Goal: Task Accomplishment & Management: Manage account settings

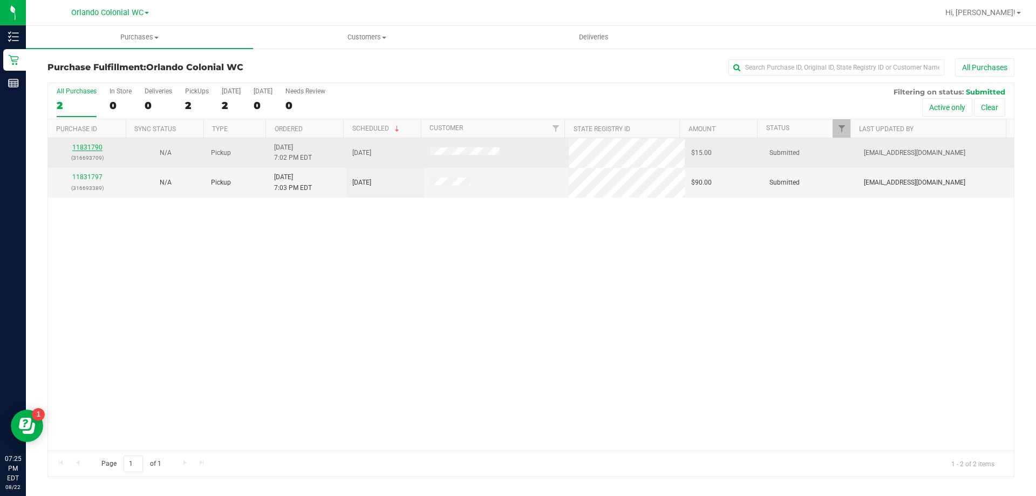
click at [80, 147] on link "11831790" at bounding box center [87, 148] width 30 height 8
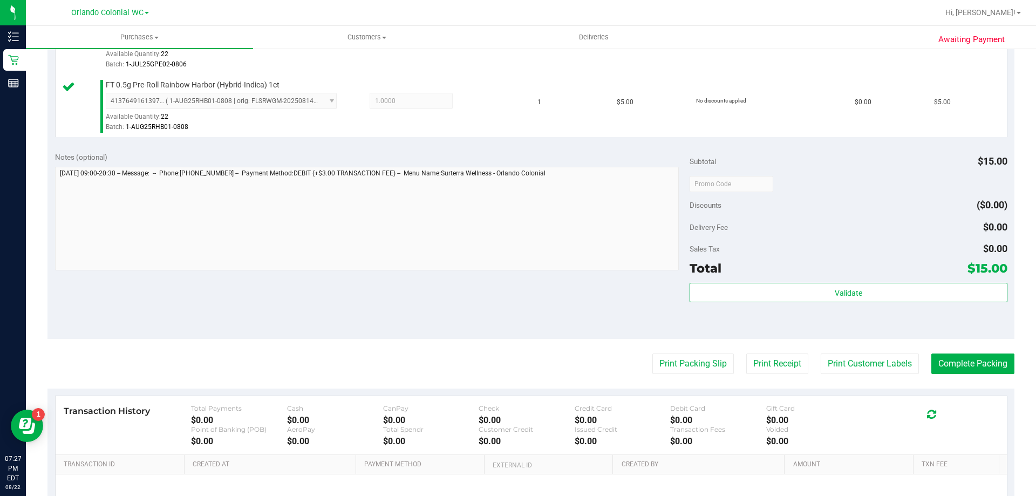
scroll to position [378, 0]
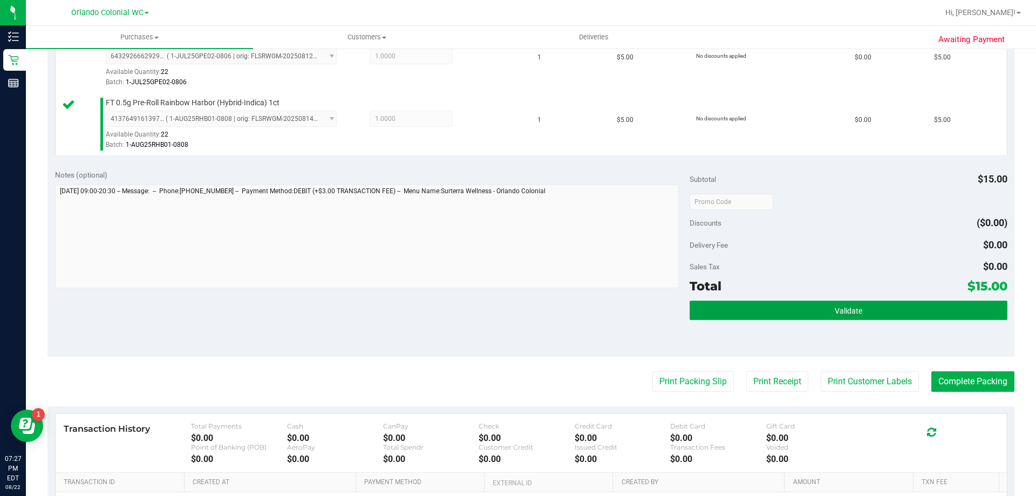
click at [873, 320] on button "Validate" at bounding box center [848, 310] width 317 height 19
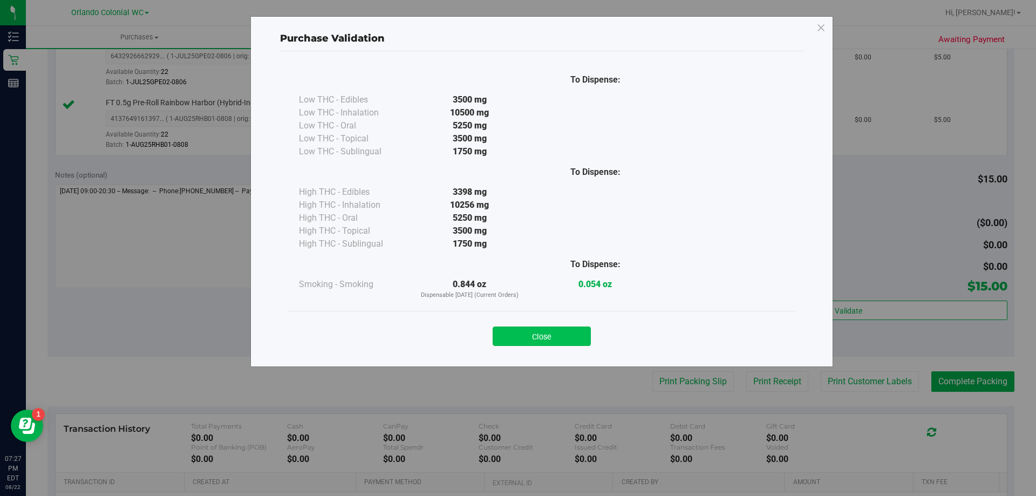
click at [574, 327] on div "Close" at bounding box center [541, 333] width 491 height 27
click at [530, 336] on button "Close" at bounding box center [542, 336] width 98 height 19
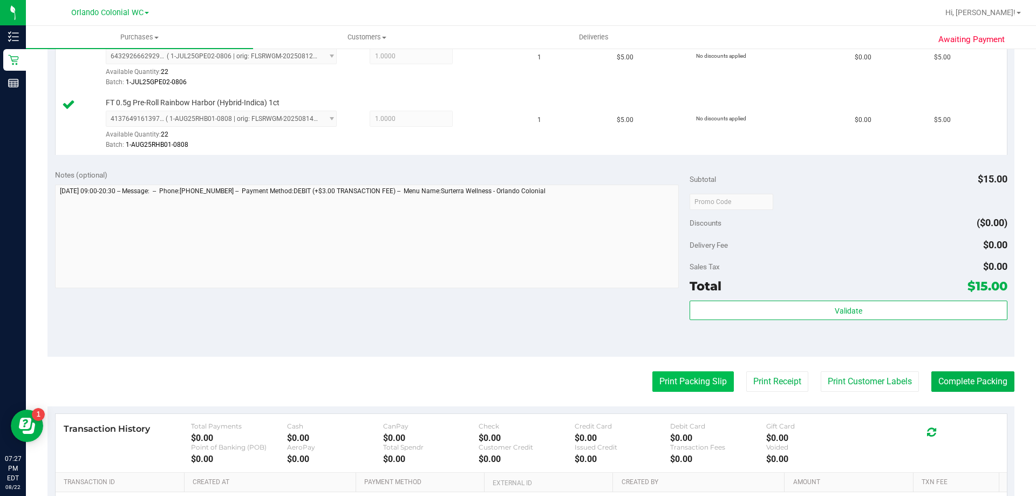
click at [681, 388] on button "Print Packing Slip" at bounding box center [694, 381] width 82 height 21
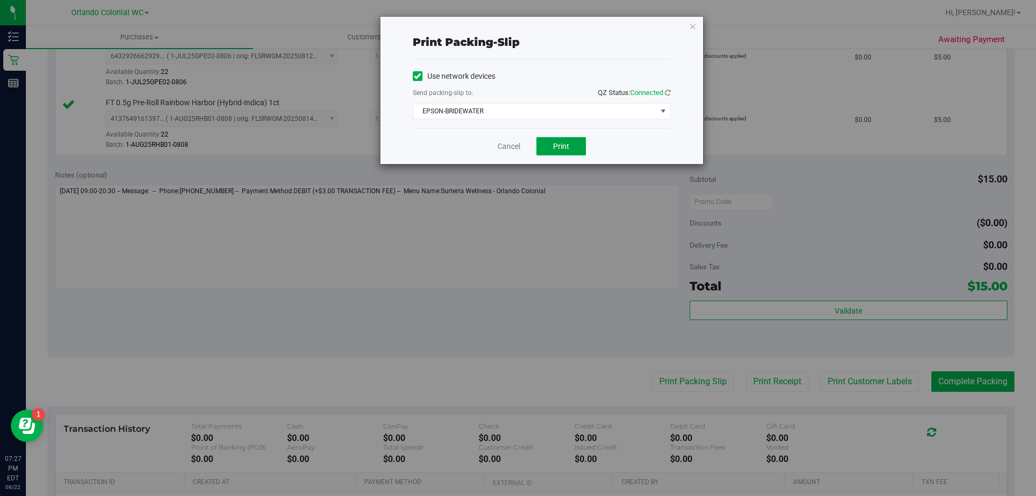
click at [546, 145] on button "Print" at bounding box center [562, 146] width 50 height 18
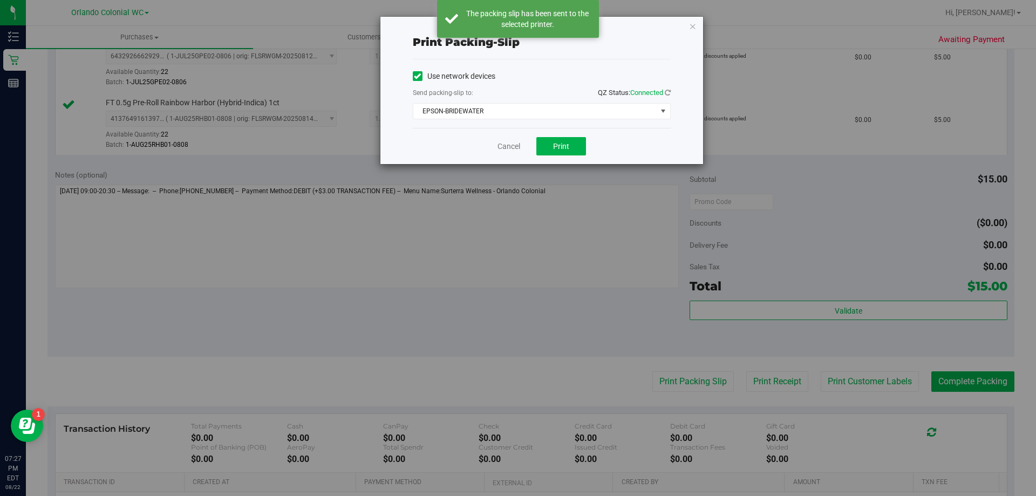
click at [698, 27] on div "Print packing-slip Use network devices Send packing-slip to: QZ Status: Connect…" at bounding box center [542, 90] width 323 height 147
click at [686, 21] on div "Print packing-slip Use network devices Send packing-slip to: QZ Status: Connect…" at bounding box center [542, 90] width 323 height 147
click at [692, 27] on icon "button" at bounding box center [693, 25] width 8 height 13
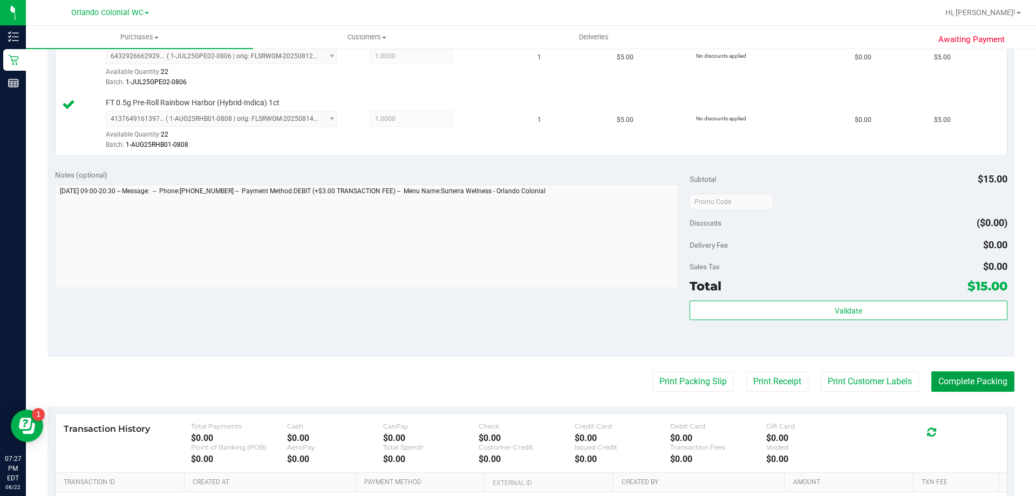
drag, startPoint x: 939, startPoint y: 377, endPoint x: 869, endPoint y: 343, distance: 77.7
click at [869, 343] on purchase-details "Back Edit Purchase Cancel Purchase View Profile # 11831790 BioTrack ID: - Submi…" at bounding box center [531, 144] width 967 height 928
click at [869, 377] on button "Print Customer Labels" at bounding box center [870, 381] width 98 height 21
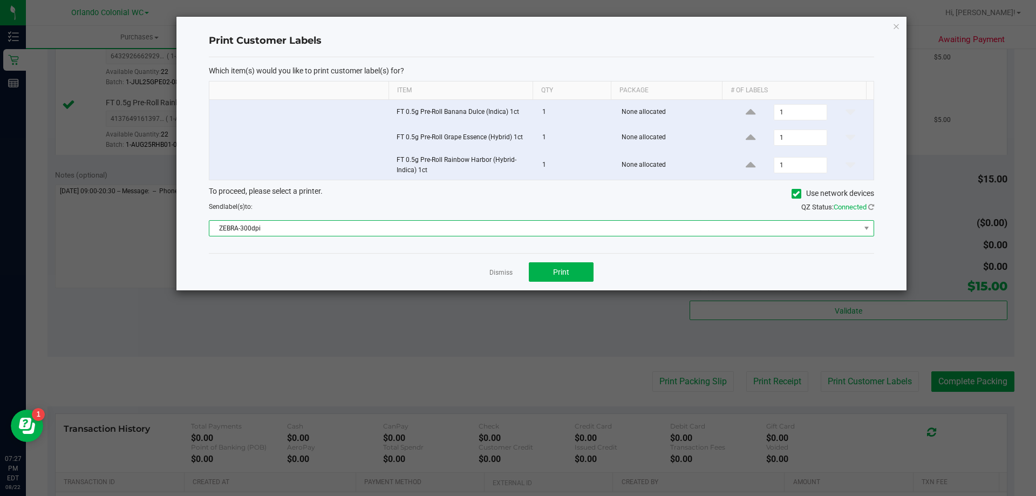
click at [488, 234] on span "ZEBRA-300dpi" at bounding box center [534, 228] width 651 height 15
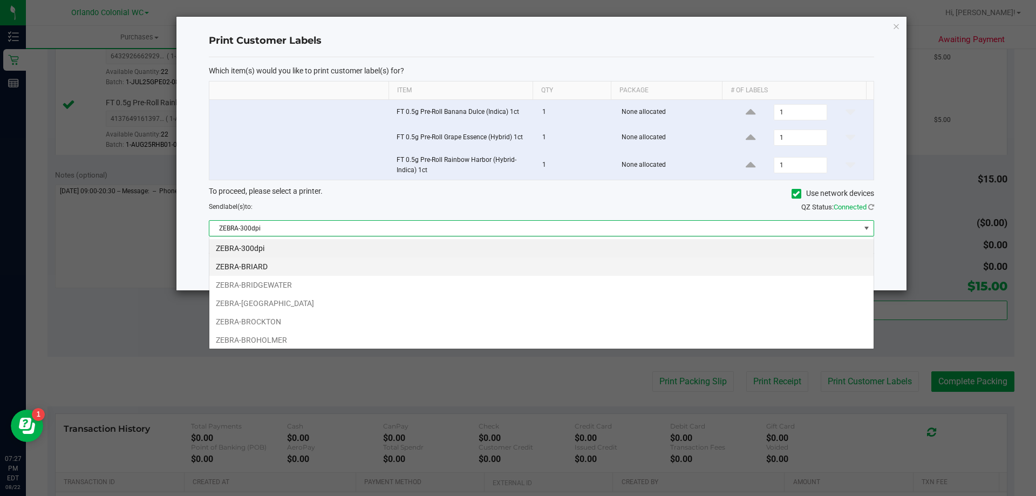
scroll to position [16, 665]
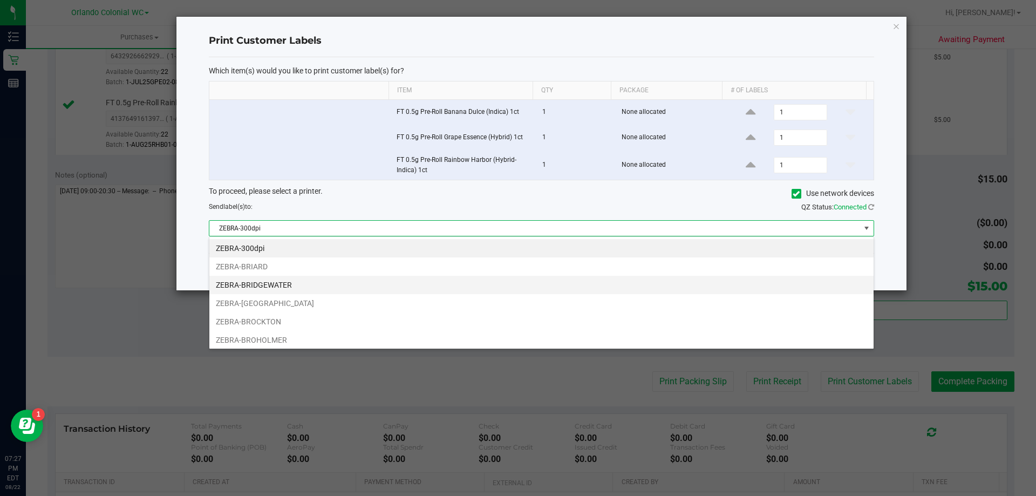
click at [318, 281] on li "ZEBRA-BRIDGEWATER" at bounding box center [541, 285] width 664 height 18
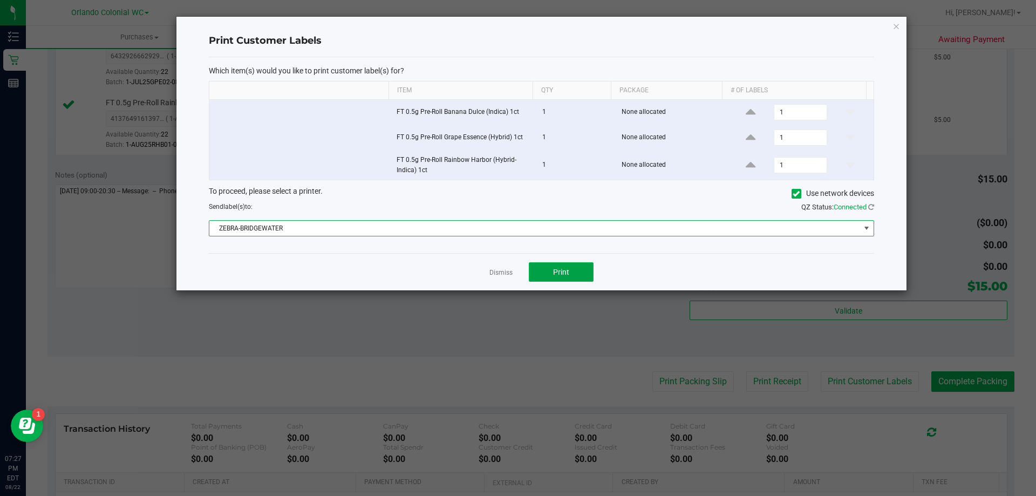
click at [561, 268] on span "Print" at bounding box center [561, 272] width 16 height 9
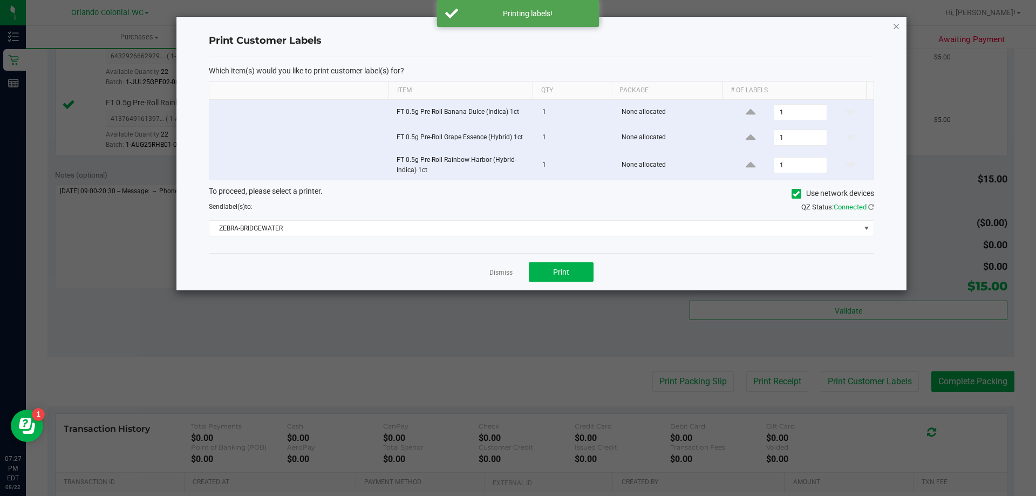
click at [896, 30] on icon "button" at bounding box center [897, 25] width 8 height 13
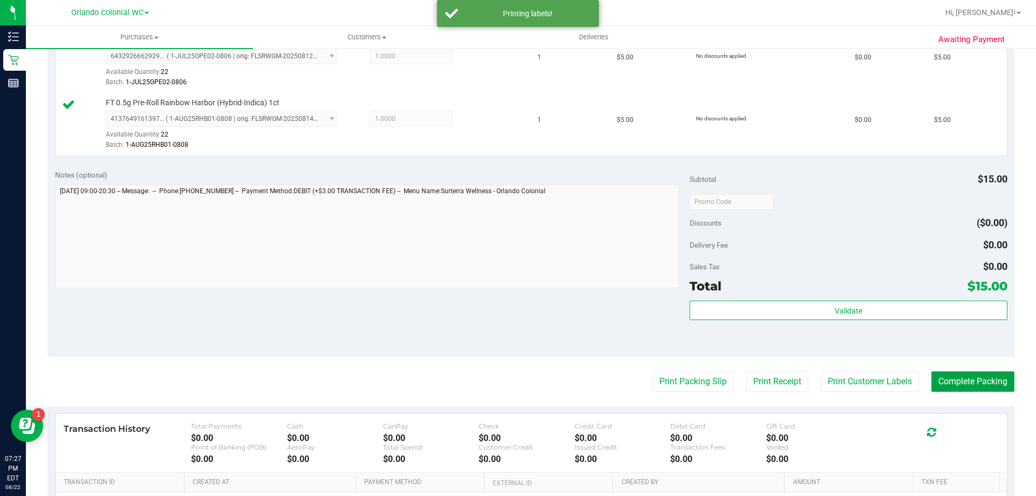
click at [988, 382] on button "Complete Packing" at bounding box center [973, 381] width 83 height 21
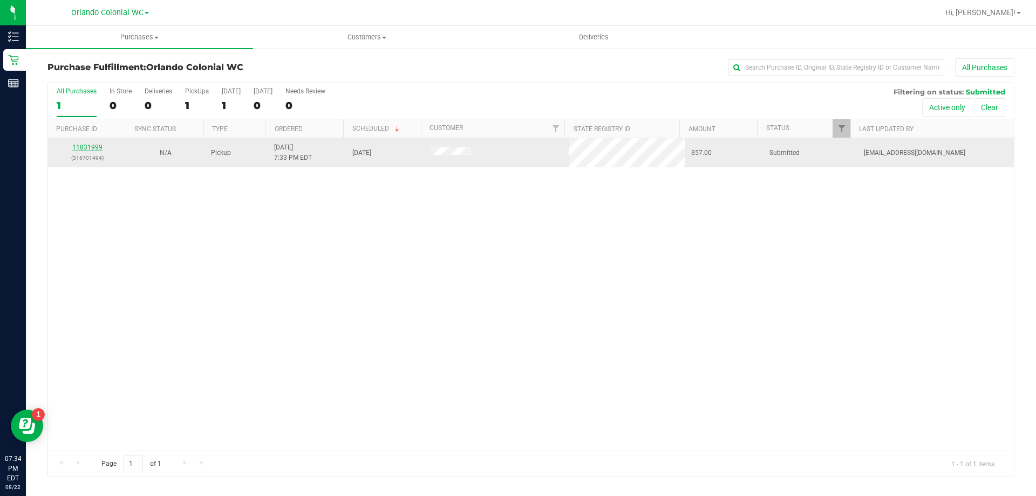
click at [94, 144] on link "11831999" at bounding box center [87, 148] width 30 height 8
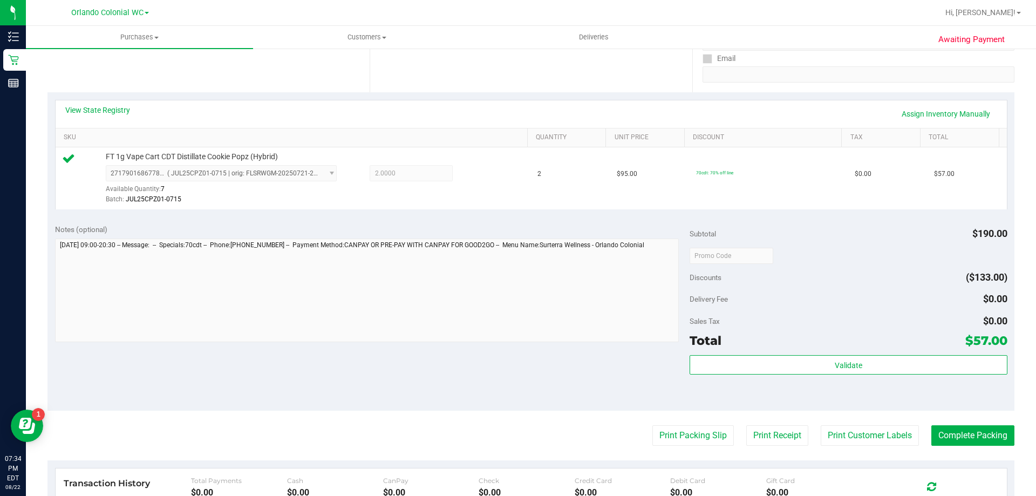
scroll to position [210, 0]
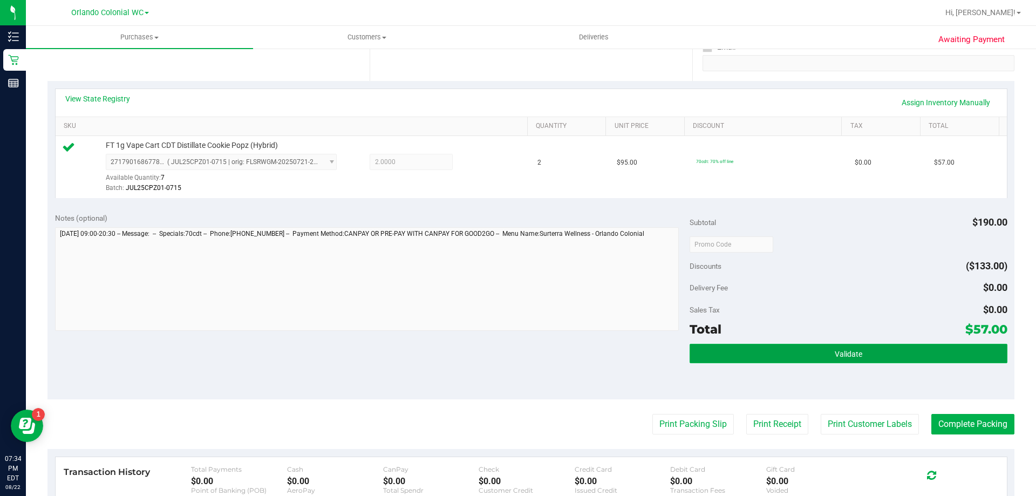
click at [803, 357] on button "Validate" at bounding box center [848, 353] width 317 height 19
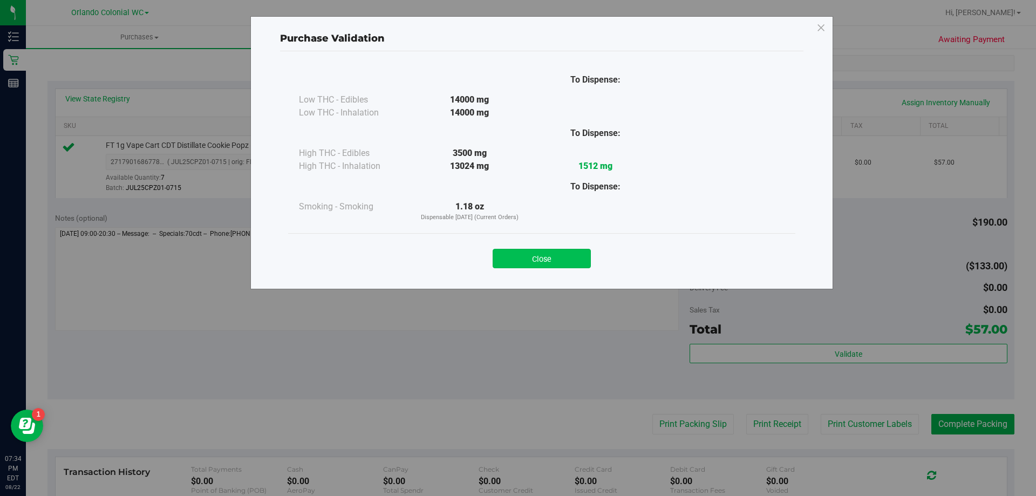
click at [554, 254] on button "Close" at bounding box center [542, 258] width 98 height 19
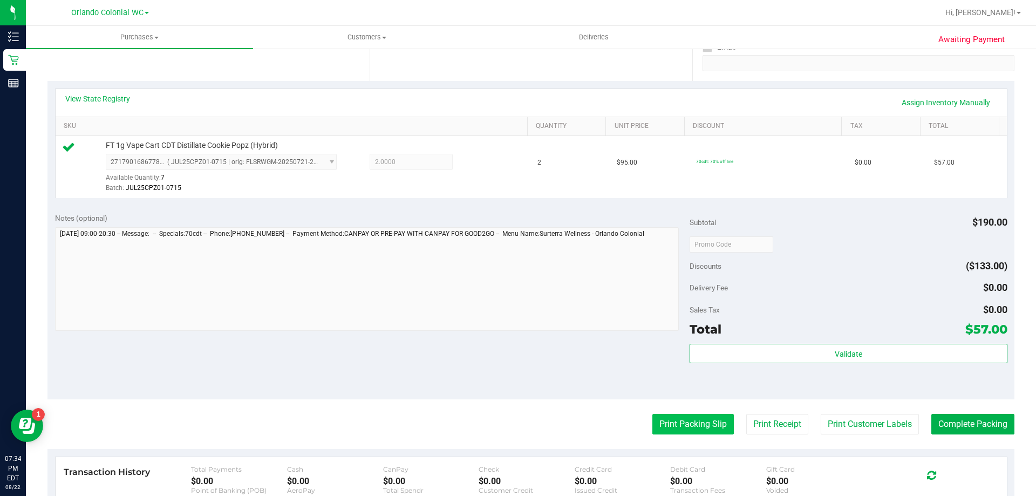
click at [677, 431] on button "Print Packing Slip" at bounding box center [694, 424] width 82 height 21
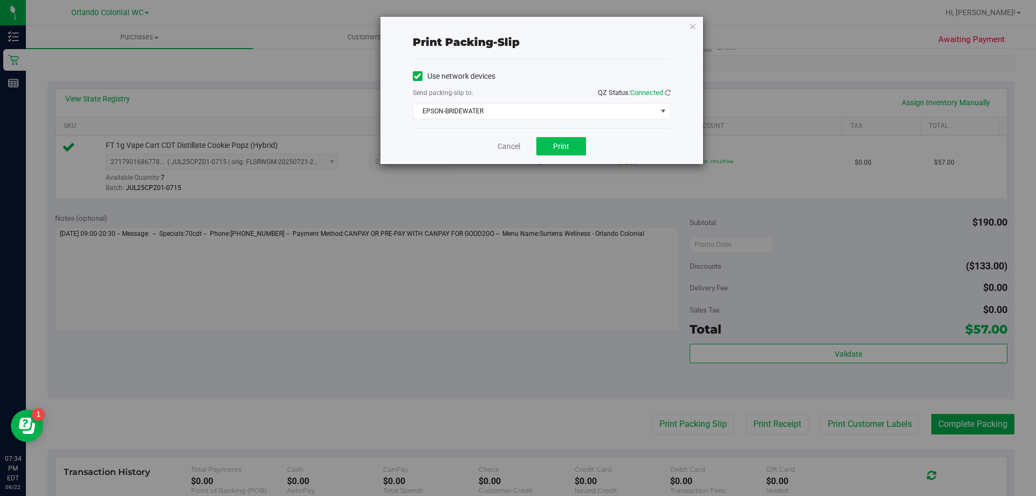
click at [575, 154] on button "Print" at bounding box center [562, 146] width 50 height 18
click at [693, 23] on icon "button" at bounding box center [693, 25] width 8 height 13
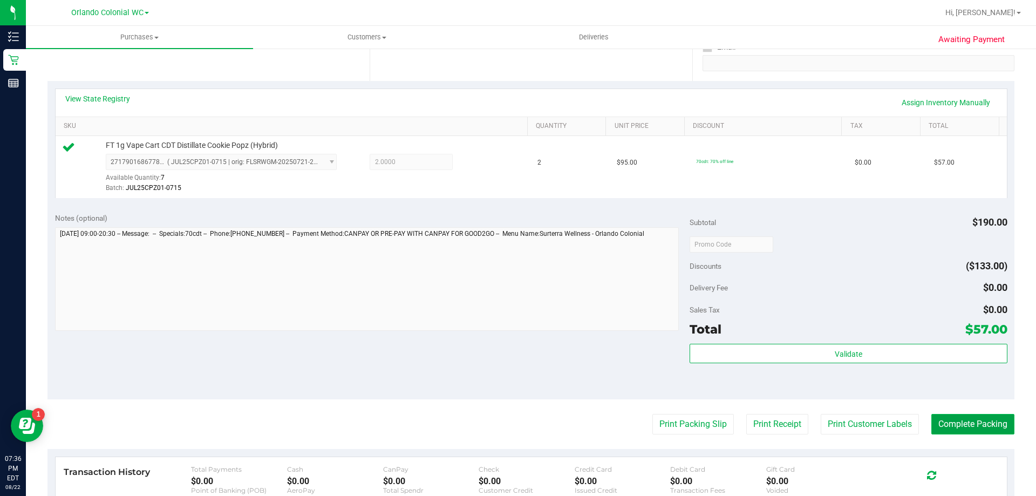
click at [995, 426] on button "Complete Packing" at bounding box center [973, 424] width 83 height 21
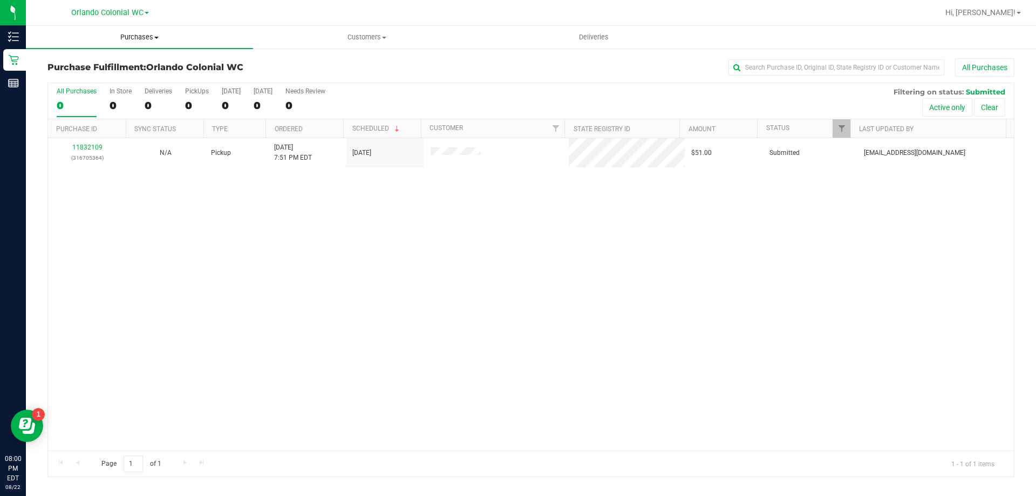
click at [155, 38] on span at bounding box center [156, 38] width 4 height 2
click at [385, 37] on span at bounding box center [384, 38] width 4 height 2
click at [307, 67] on span "All customers" at bounding box center [292, 64] width 78 height 9
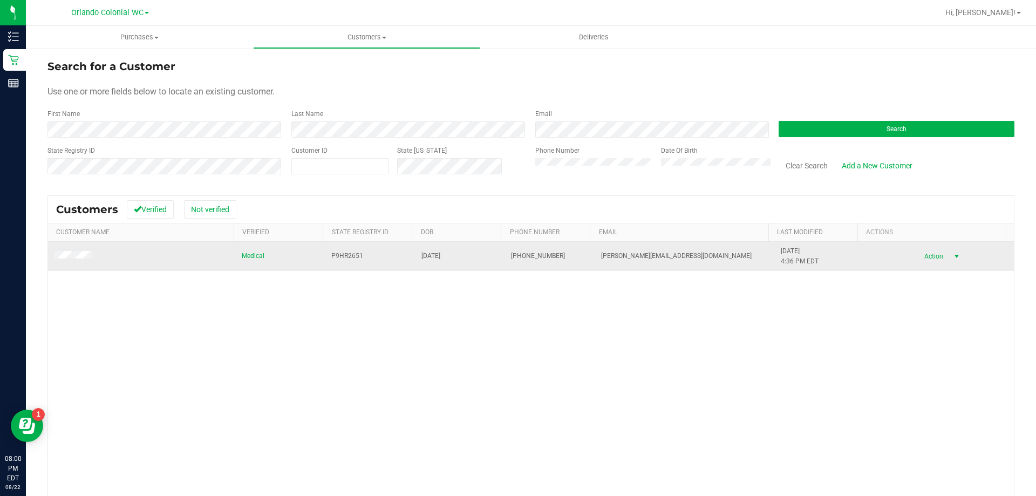
click at [915, 252] on span "Action" at bounding box center [932, 256] width 35 height 15
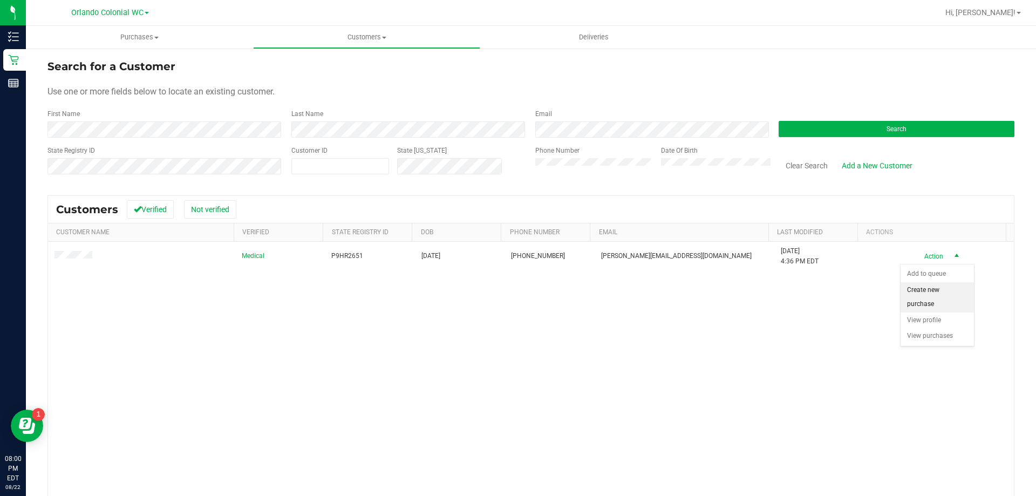
click at [923, 295] on li "Create new purchase" at bounding box center [937, 297] width 73 height 30
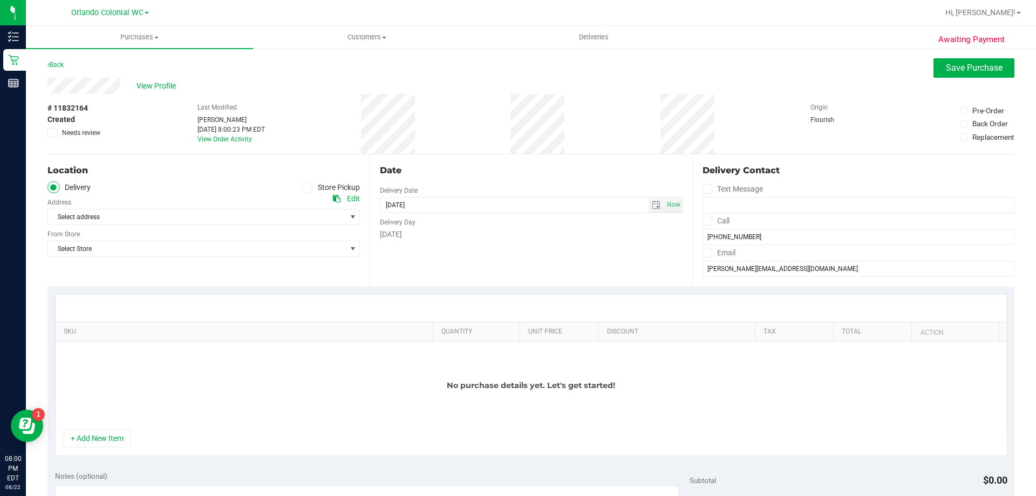
click at [301, 187] on span at bounding box center [307, 187] width 12 height 12
click at [0, 0] on input "Store Pickup" at bounding box center [0, 0] width 0 height 0
click at [182, 218] on span "Select Store" at bounding box center [197, 216] width 298 height 15
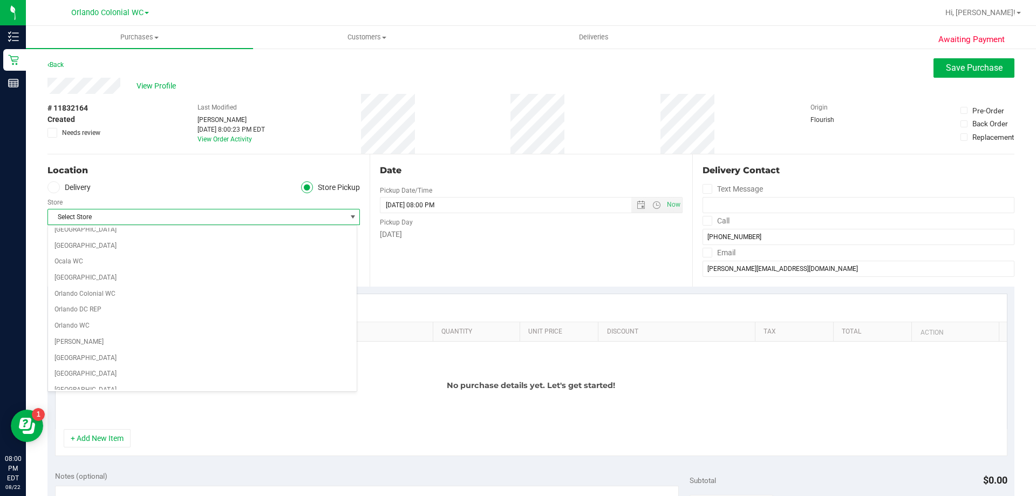
scroll to position [432, 0]
click at [94, 319] on li "Orlando Colonial WC" at bounding box center [202, 317] width 309 height 16
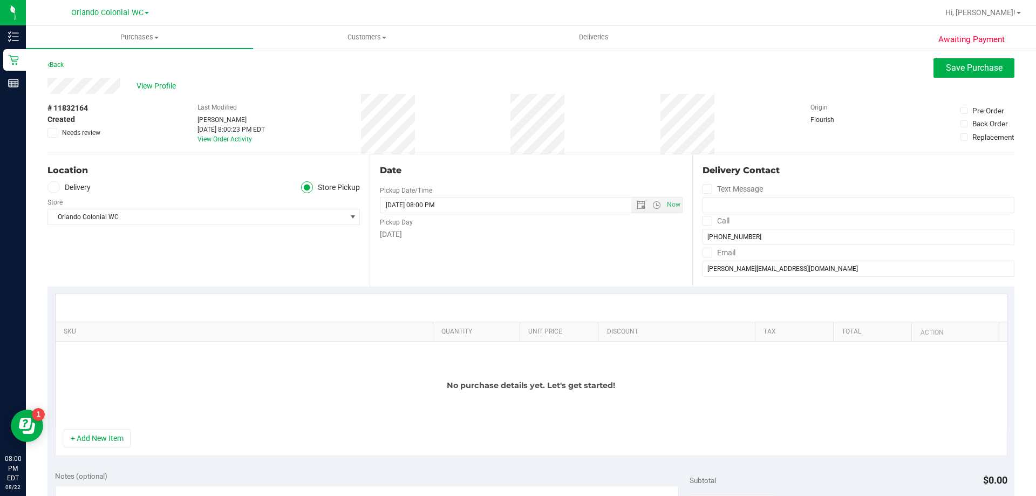
click at [585, 290] on div "SKU Quantity Unit Price Discount Tax Total Action No purchase details yet. Let'…" at bounding box center [531, 375] width 967 height 177
click at [102, 440] on button "+ Add New Item" at bounding box center [97, 438] width 67 height 18
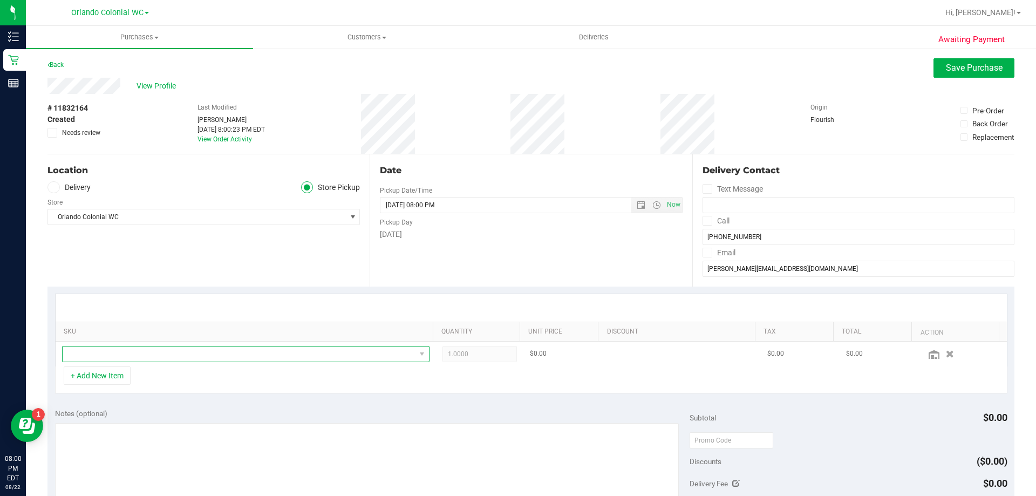
click at [142, 358] on span "NO DATA FOUND" at bounding box center [239, 354] width 353 height 15
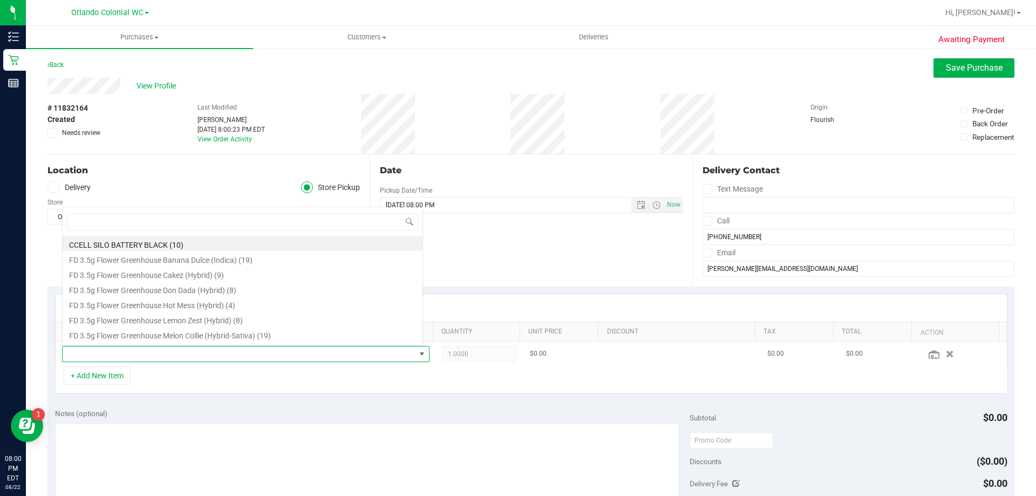
scroll to position [16, 358]
type input "rhb"
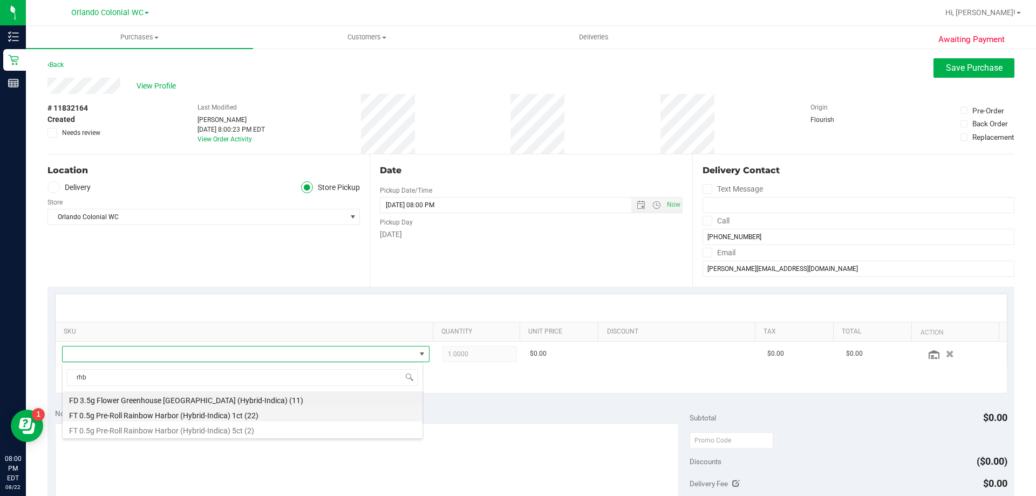
click at [257, 418] on li "FT 0.5g Pre-Roll Rainbow Harbor (Hybrid-Indica) 1ct (22)" at bounding box center [243, 413] width 360 height 15
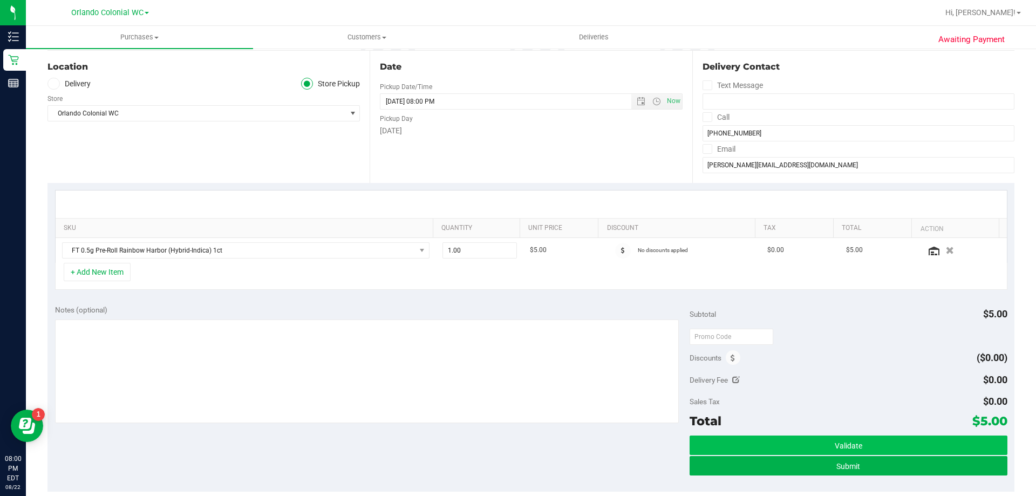
scroll to position [108, 0]
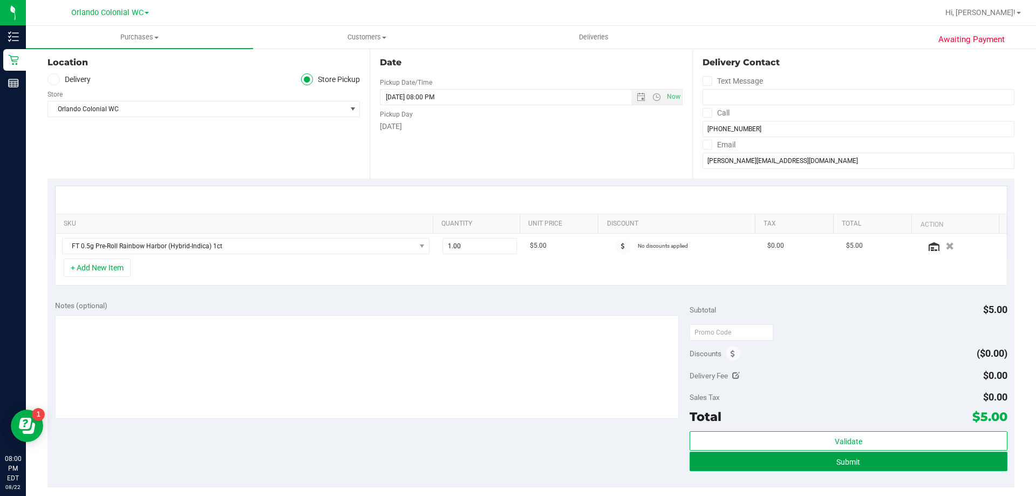
click at [857, 466] on button "Submit" at bounding box center [848, 461] width 317 height 19
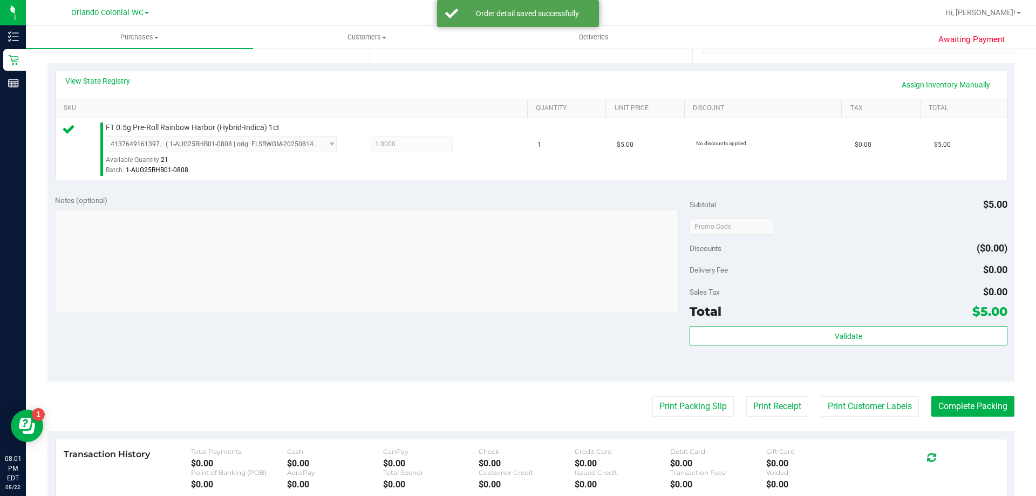
scroll to position [324, 0]
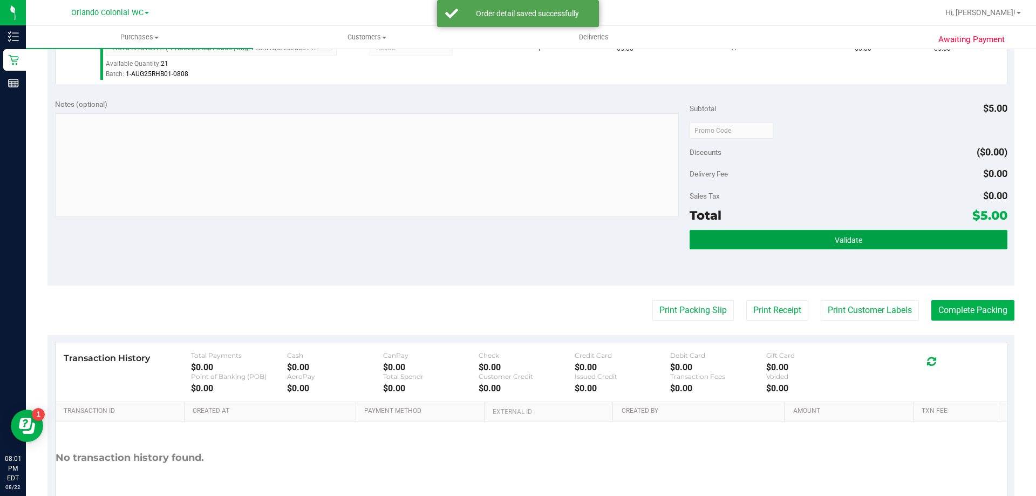
click at [835, 237] on span "Validate" at bounding box center [849, 240] width 28 height 9
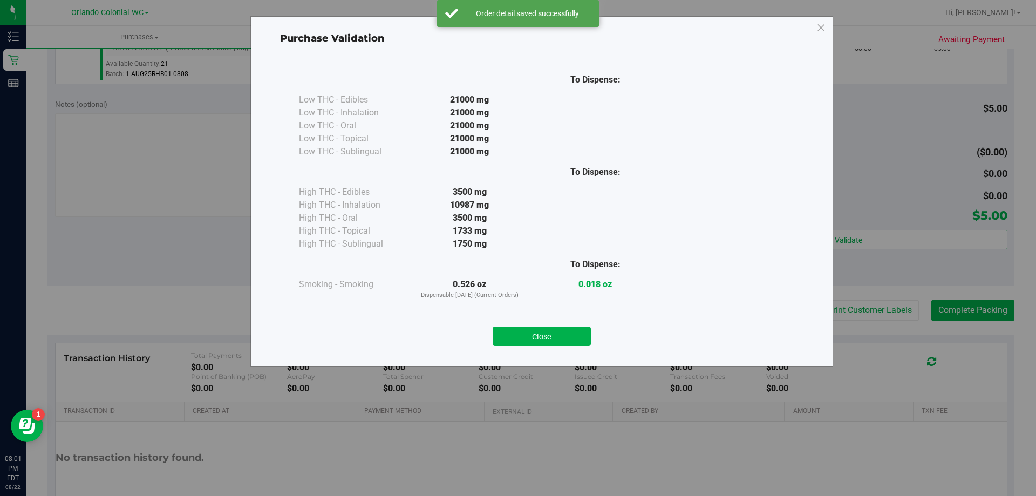
click at [578, 348] on div "Close" at bounding box center [541, 333] width 507 height 44
click at [570, 334] on button "Close" at bounding box center [542, 336] width 98 height 19
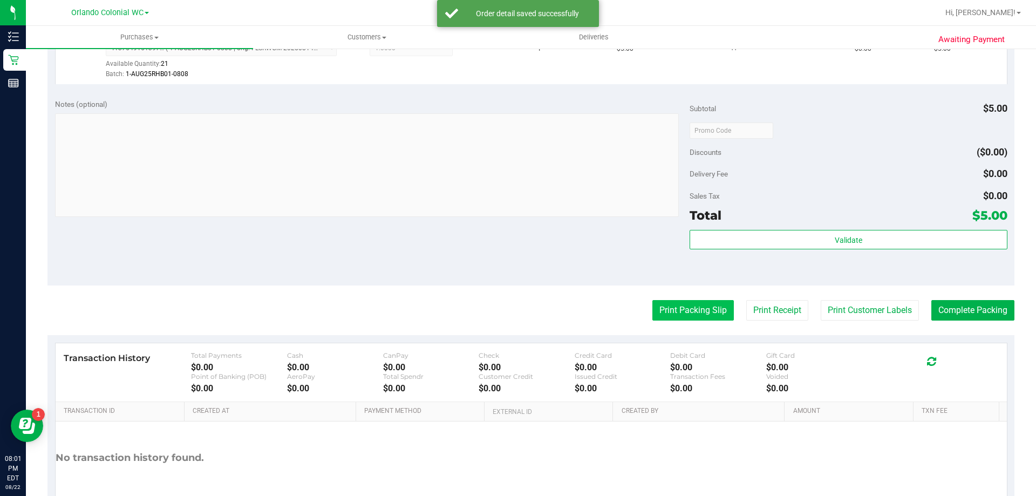
click at [672, 314] on button "Print Packing Slip" at bounding box center [694, 310] width 82 height 21
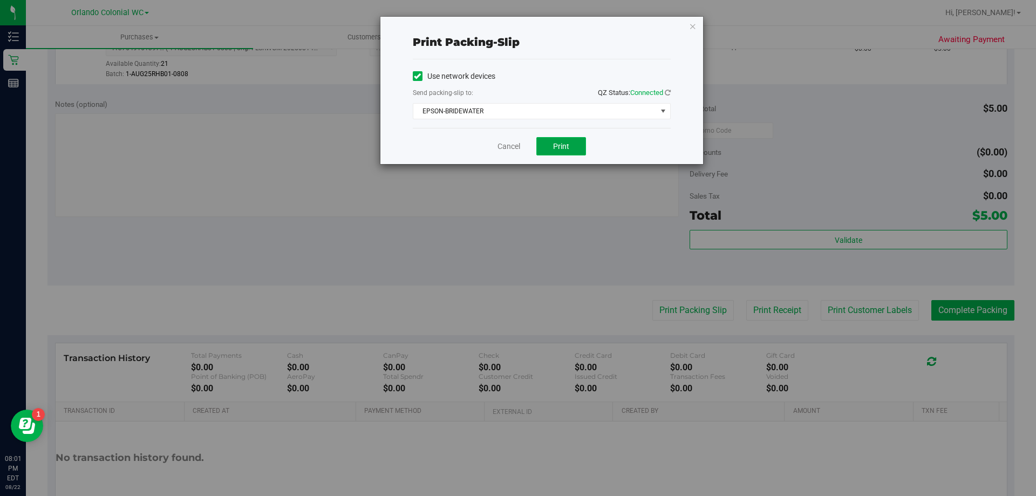
click at [566, 142] on span "Print" at bounding box center [561, 146] width 16 height 9
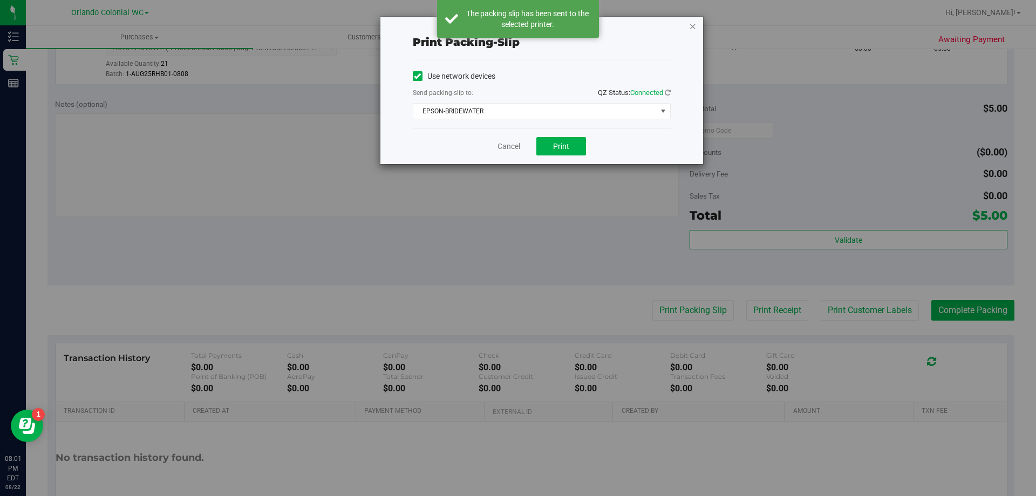
click at [692, 28] on icon "button" at bounding box center [693, 25] width 8 height 13
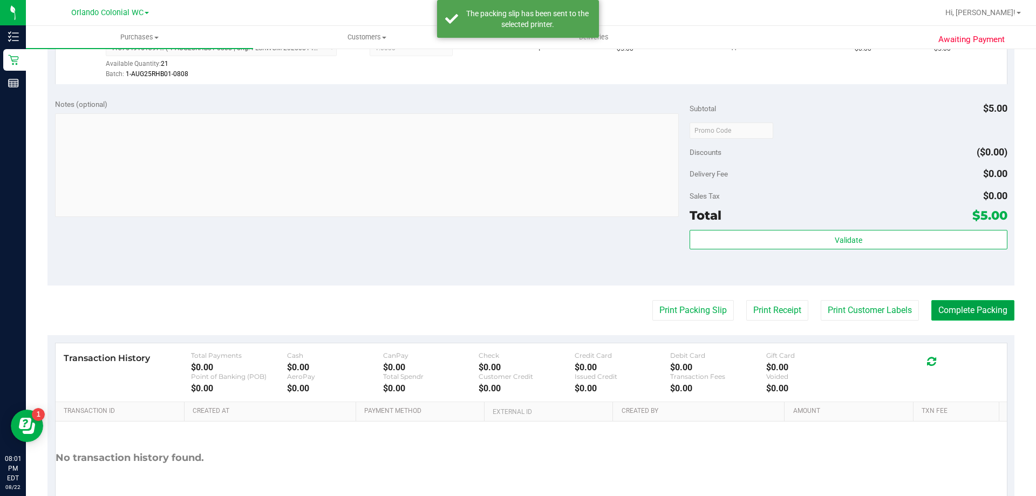
click at [958, 311] on button "Complete Packing" at bounding box center [973, 310] width 83 height 21
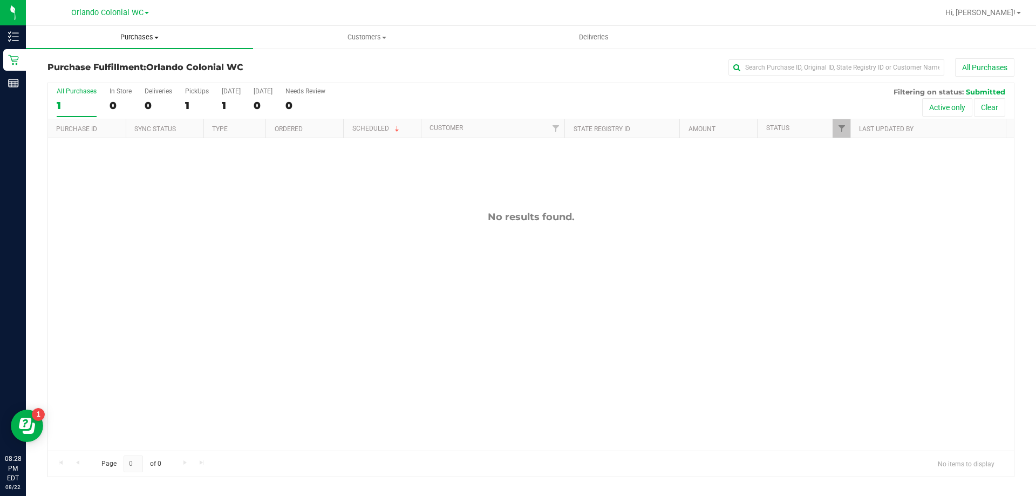
click at [132, 37] on span "Purchases" at bounding box center [139, 37] width 227 height 10
click at [104, 78] on li "Fulfillment" at bounding box center [139, 78] width 227 height 13
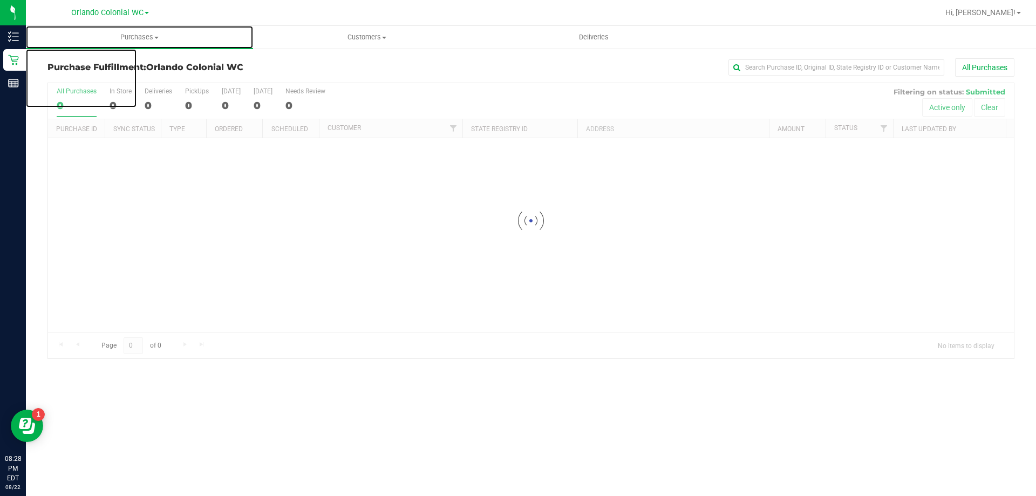
click at [147, 38] on span "Purchases" at bounding box center [139, 37] width 227 height 10
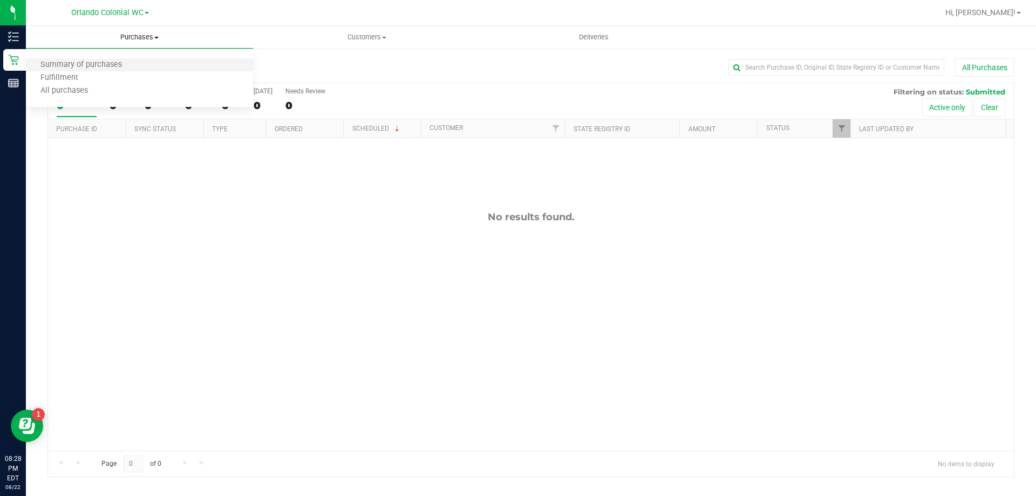
click at [107, 59] on li "Summary of purchases" at bounding box center [139, 65] width 227 height 13
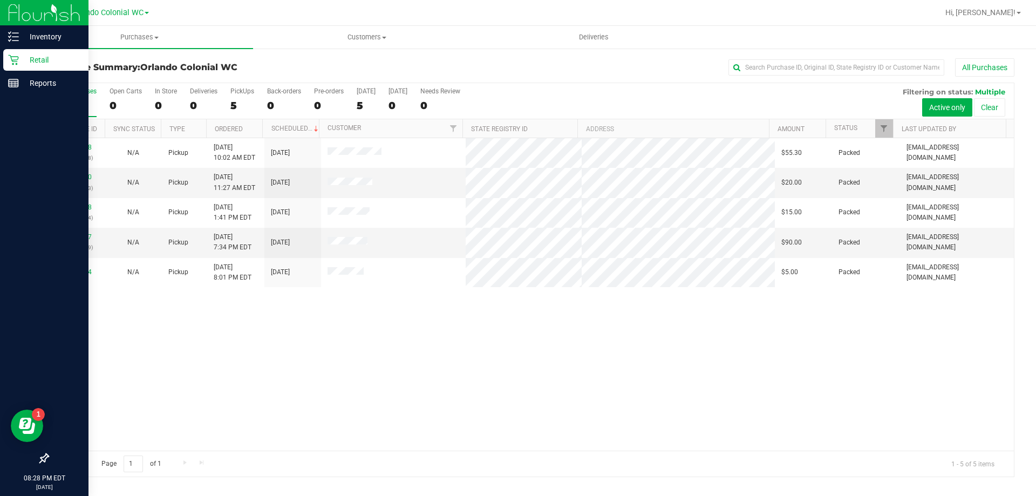
click at [36, 59] on p "Retail" at bounding box center [51, 59] width 65 height 13
